Goal: Contribute content: Contribute content

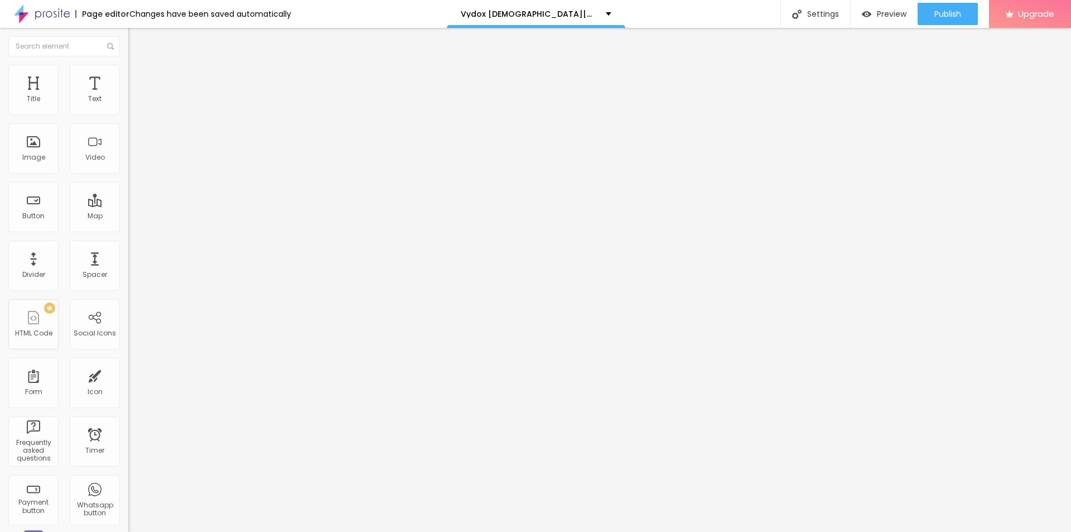
click at [128, 165] on button "button" at bounding box center [136, 159] width 16 height 12
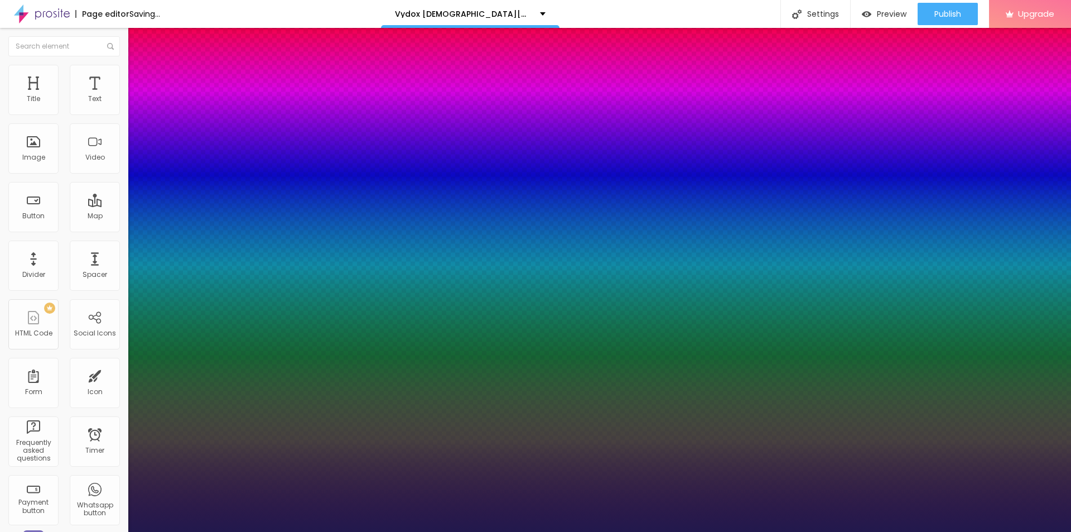
type input "1"
type input "54"
type input "1"
type input "53"
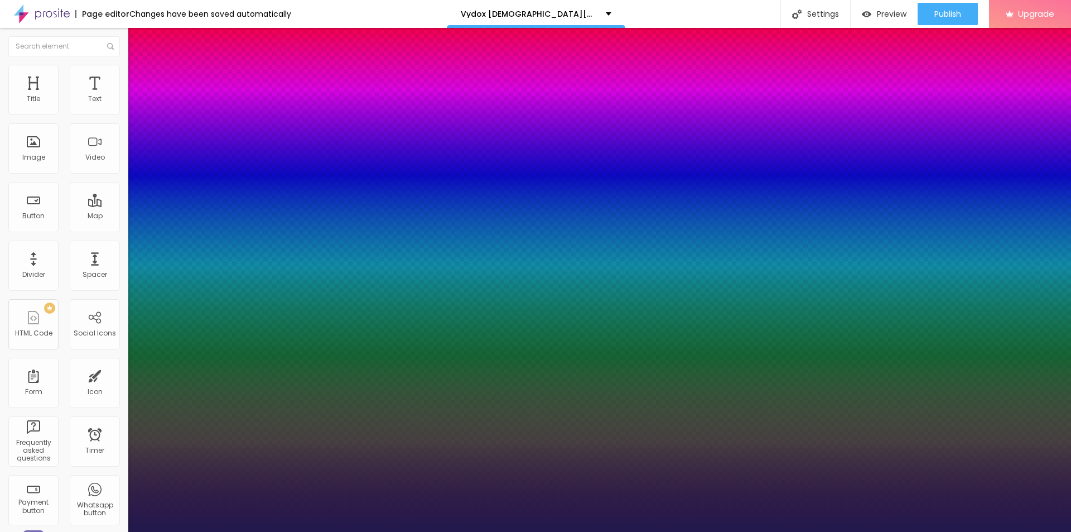
type input "53"
type input "1"
type input "52"
type input "1"
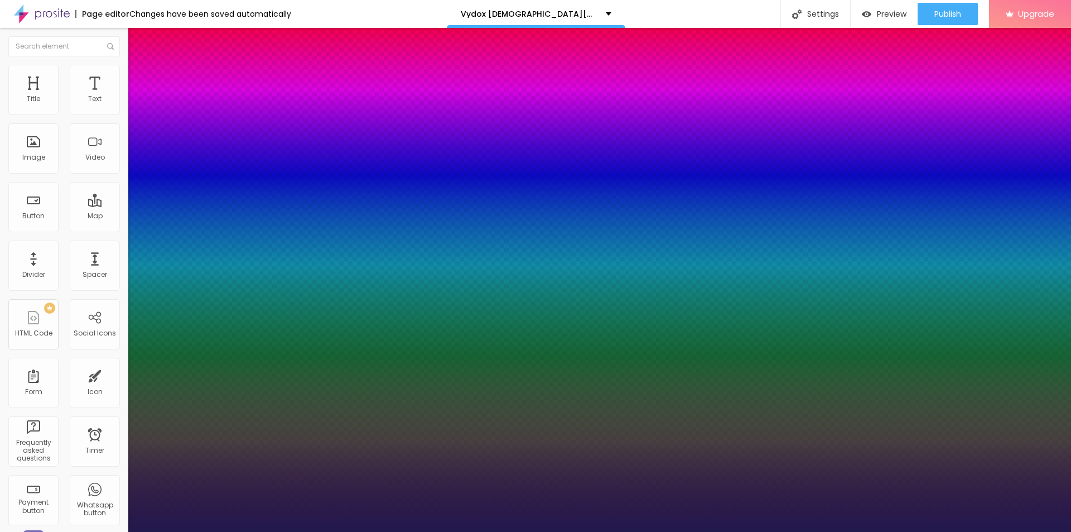
type input "50"
type input "1"
type input "48"
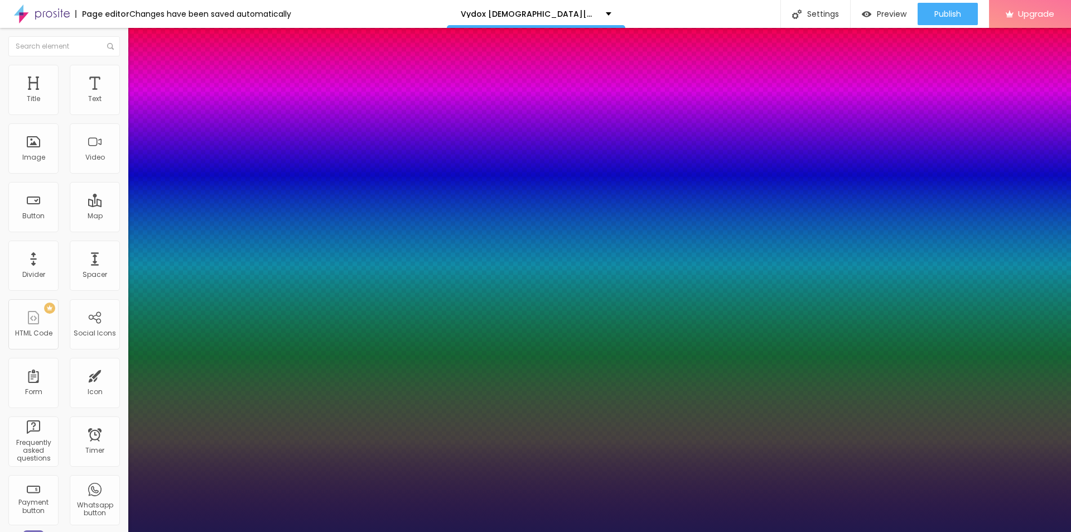
type input "1"
type input "46"
type input "1"
drag, startPoint x: 151, startPoint y: 315, endPoint x: 177, endPoint y: 318, distance: 26.0
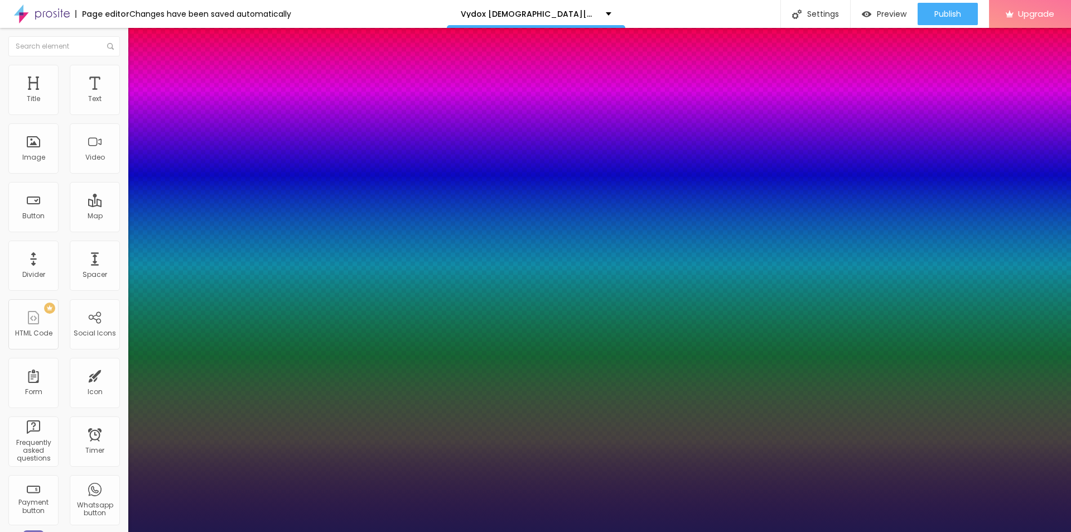
type input "46"
type input "1"
click at [341, 531] on div at bounding box center [535, 532] width 1071 height 0
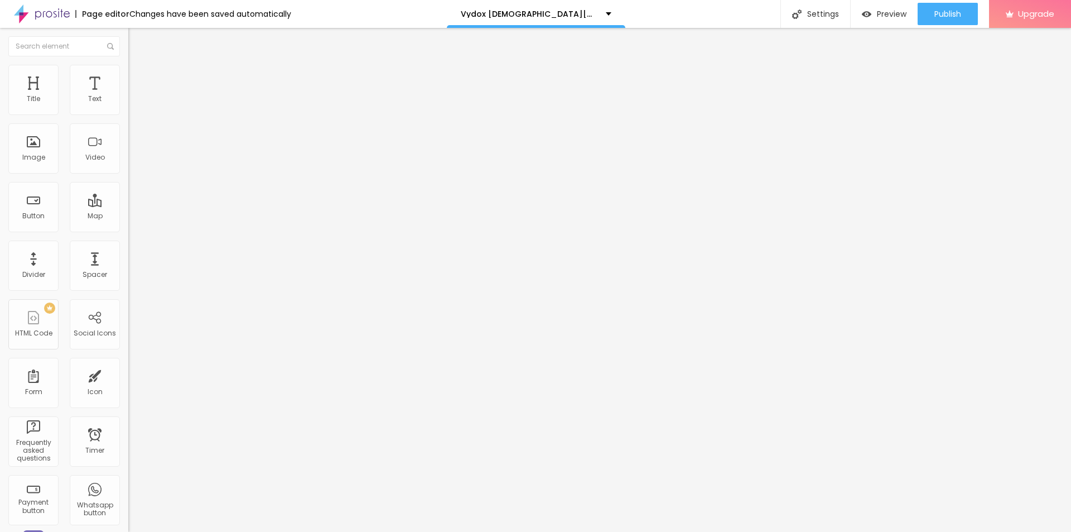
click at [128, 96] on span "Add image" at bounding box center [151, 90] width 46 height 9
click at [128, 113] on input "text" at bounding box center [195, 107] width 134 height 11
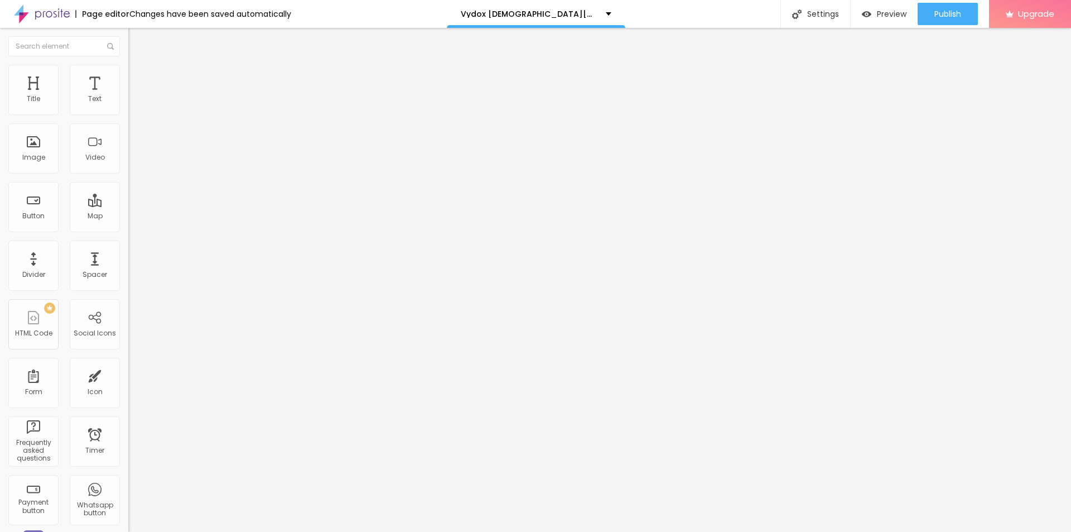
paste input "Vydox [DEMOGRAPHIC_DATA] Virility Solution"
type input "Vydox [DEMOGRAPHIC_DATA] Virility Solution"
click at [128, 229] on input "https://" at bounding box center [195, 223] width 134 height 11
paste input "[DOMAIN_NAME][URL][DEMOGRAPHIC_DATA]"
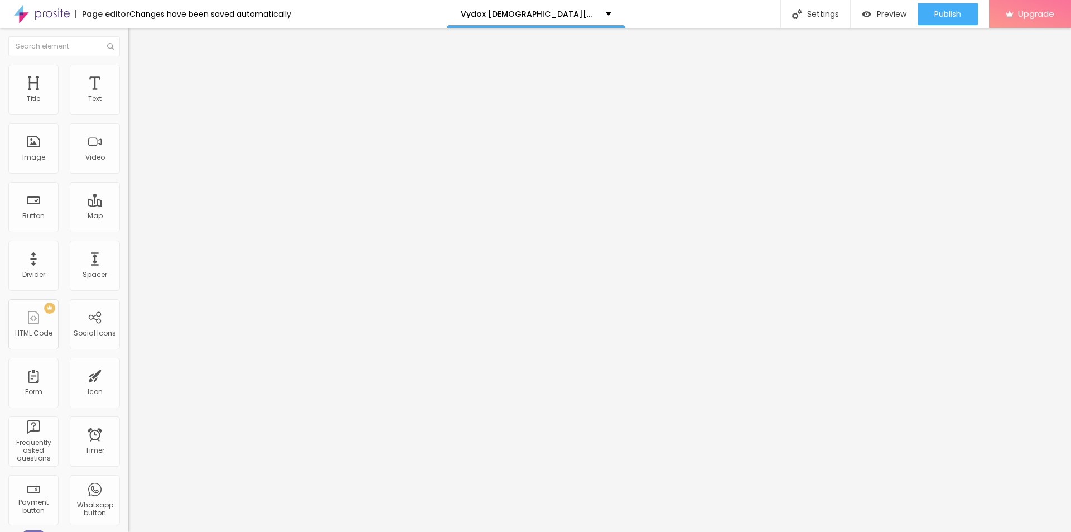
type input "[URL][DOMAIN_NAME][DEMOGRAPHIC_DATA]"
click at [830, 16] on div "Settings" at bounding box center [815, 14] width 70 height 28
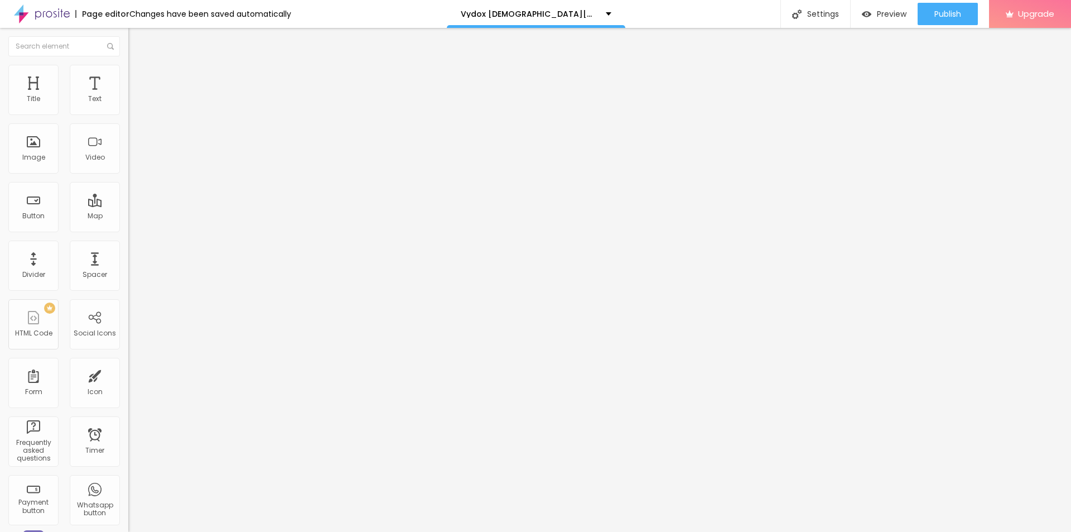
paste input "Vydox [DEMOGRAPHIC_DATA] Virility Solution"
paste input "(We Tried It 45 Days) My Honest Reviews and Complaints"
type input "Vydox [DEMOGRAPHIC_DATA] Virility Solution (We Tried It 45 Days) My Honest Revi…"
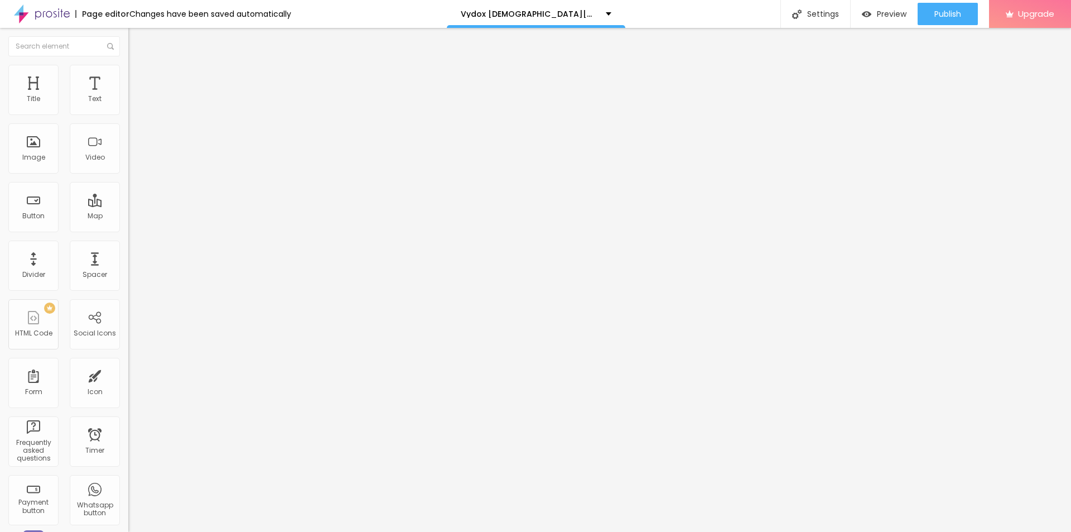
paste textarea "Vydox is available through its [Official Website], which ensures you receive a …"
type textarea "Vydox is available through its [Official Website], which ensures you receive a …"
drag, startPoint x: 535, startPoint y: 261, endPoint x: 426, endPoint y: 264, distance: 109.4
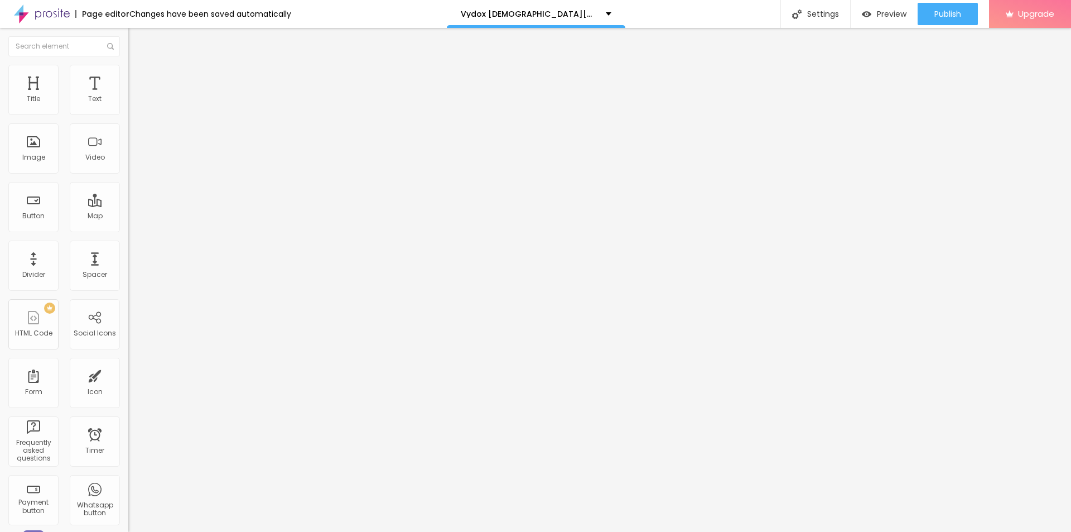
paste textarea "Vydox [DEMOGRAPHIC_DATA] Virility Solution"
type textarea "Vydox [DEMOGRAPHIC_DATA] Virility Solution"
